Goal: Task Accomplishment & Management: Complete application form

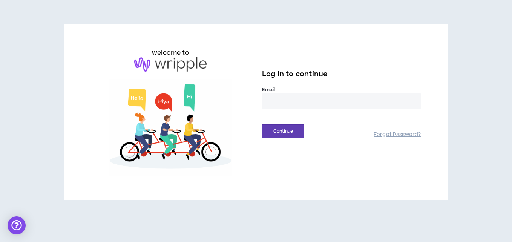
click at [310, 97] on input "email" at bounding box center [341, 101] width 159 height 16
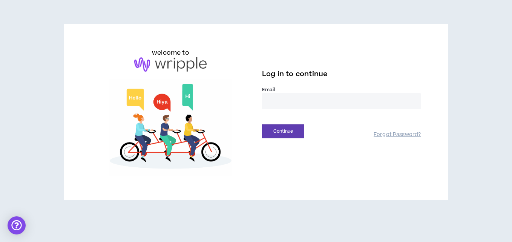
type input "**********"
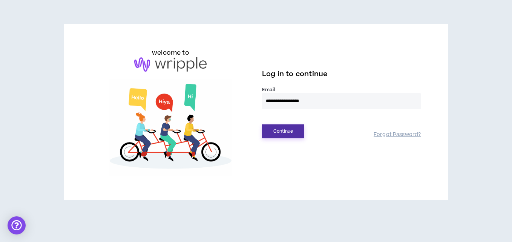
click at [294, 132] on button "Continue" at bounding box center [283, 131] width 42 height 14
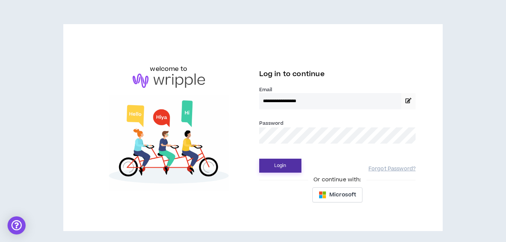
click at [284, 165] on button "Login" at bounding box center [280, 166] width 42 height 14
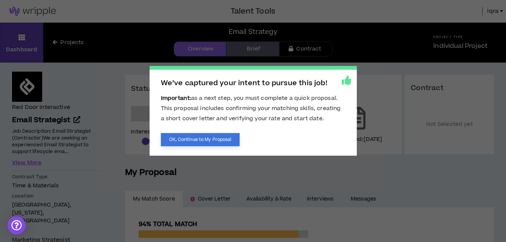
click at [237, 143] on button "OK, Continue to My Proposal" at bounding box center [200, 139] width 79 height 13
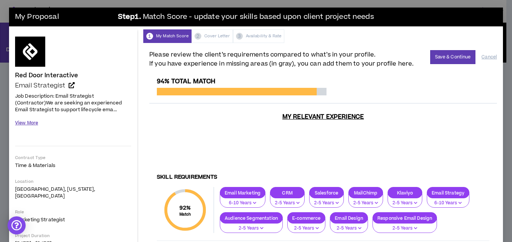
click at [30, 122] on button "View More" at bounding box center [26, 122] width 23 height 13
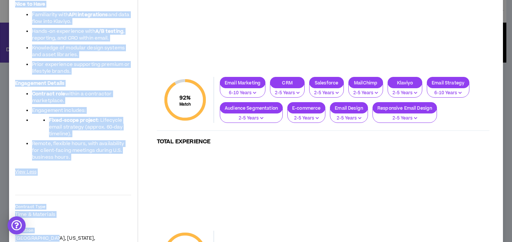
scroll to position [608, 0]
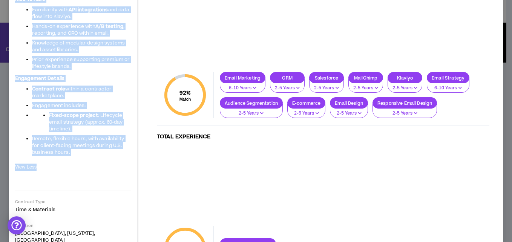
drag, startPoint x: 13, startPoint y: 93, endPoint x: 98, endPoint y: 160, distance: 107.9
copy span "Lor Ipsumdolors: Ametc Adipiscing (Elitseddoe) Te inc utlabor et doloremagna Al…"
